Goal: Transaction & Acquisition: Purchase product/service

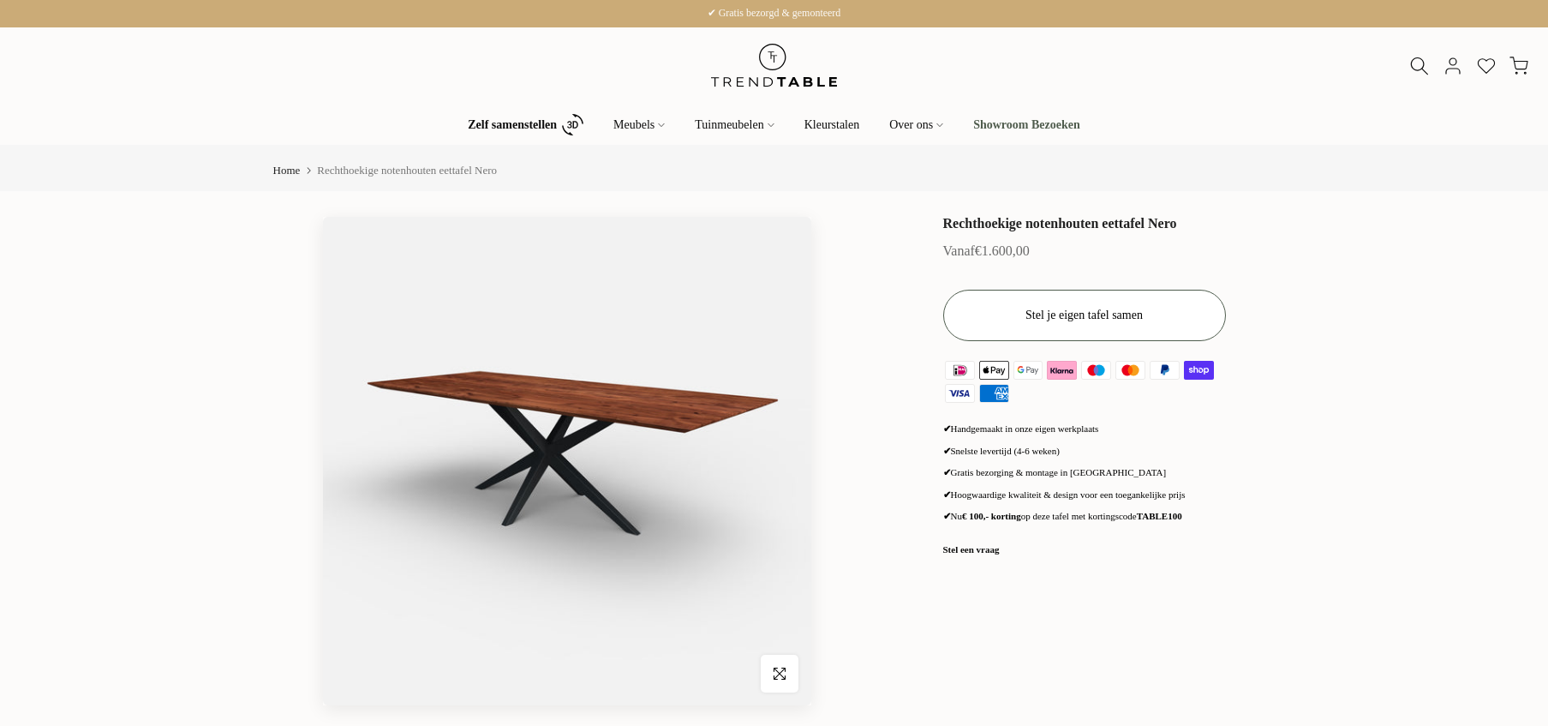
click at [1175, 319] on button "Stel je eigen tafel samen" at bounding box center [1084, 315] width 283 height 51
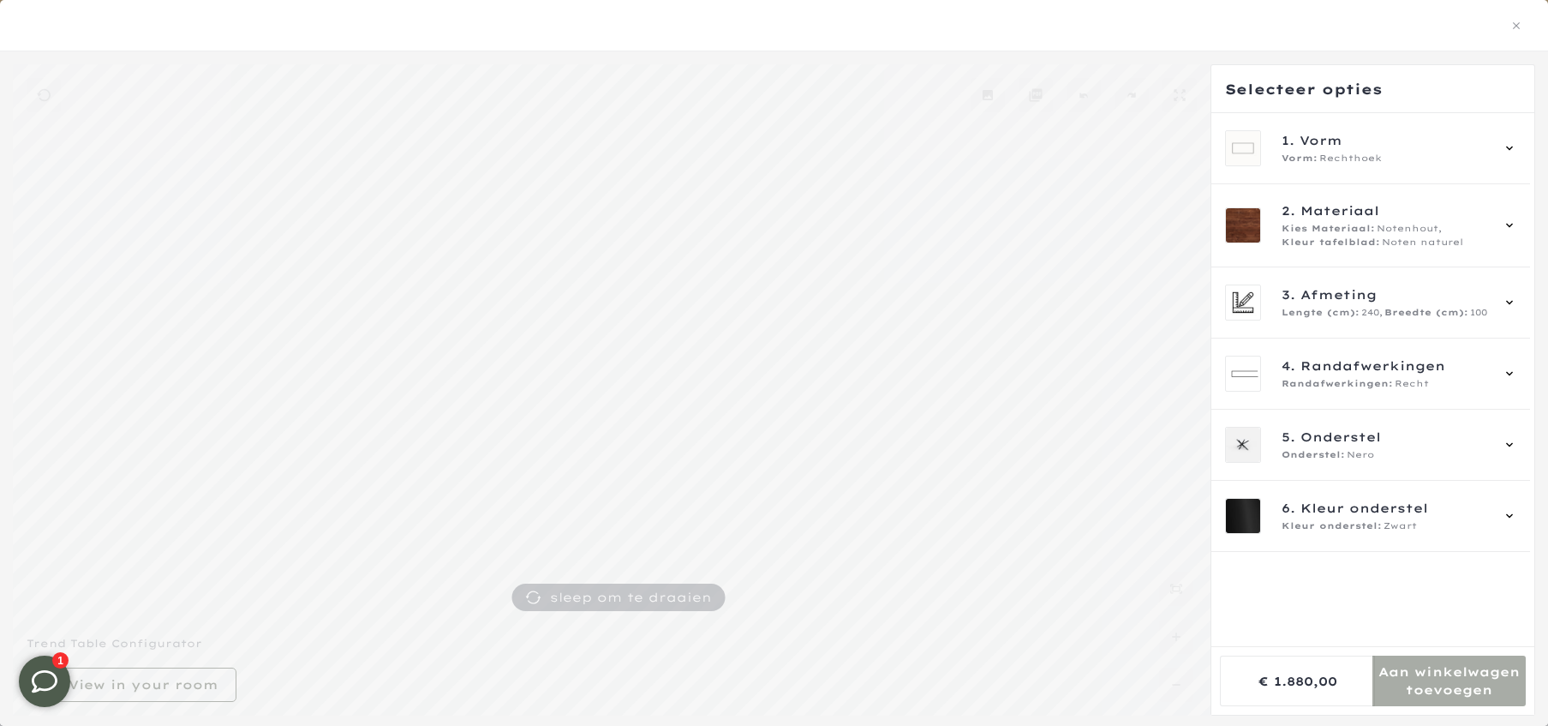
click at [1409, 682] on mmq-formatted-message at bounding box center [1448, 680] width 153 height 34
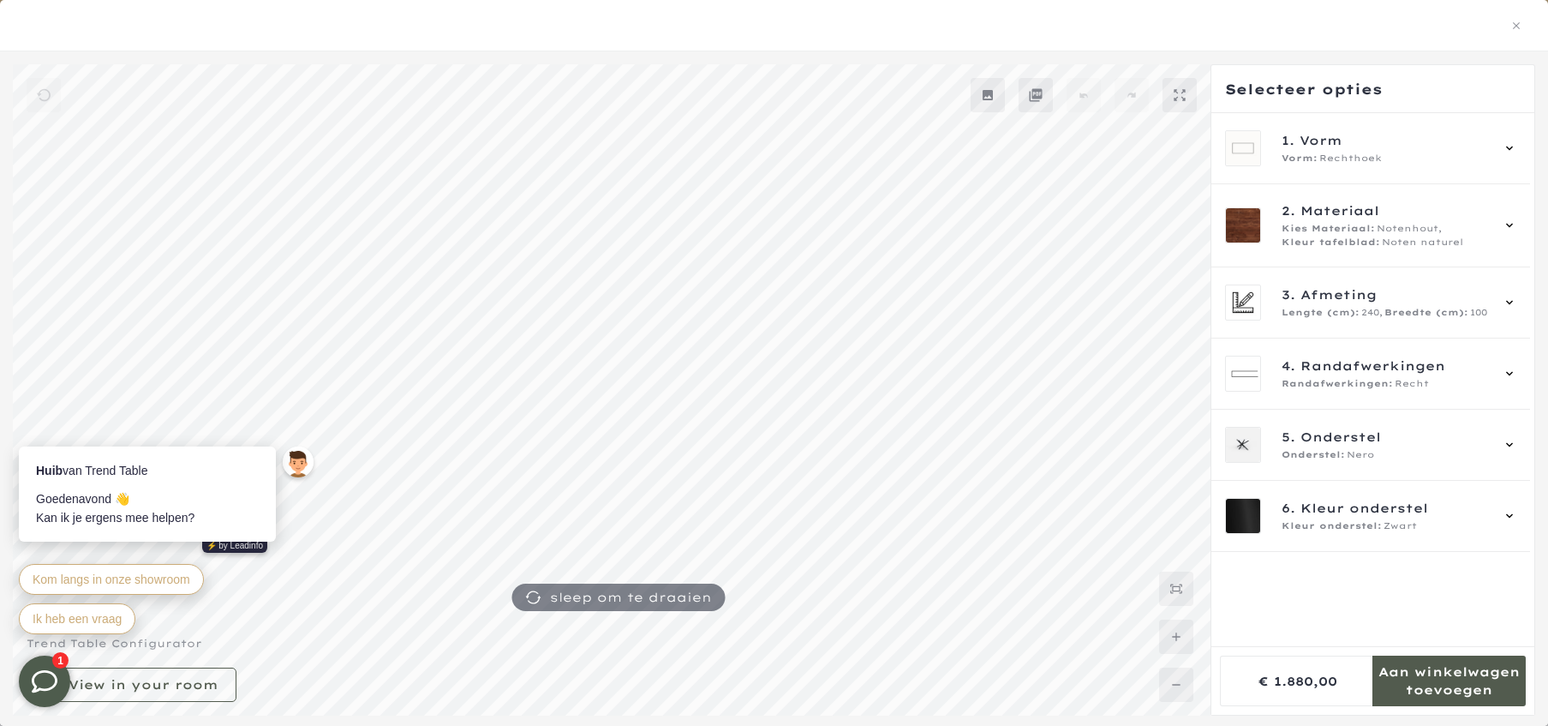
click at [1455, 694] on mmq-formatted-message at bounding box center [1448, 680] width 153 height 34
